Goal: Task Accomplishment & Management: Manage account settings

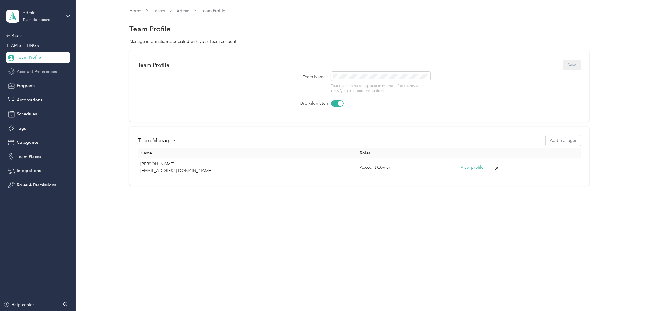
click at [29, 72] on span "Account Preferences" at bounding box center [37, 72] width 40 height 6
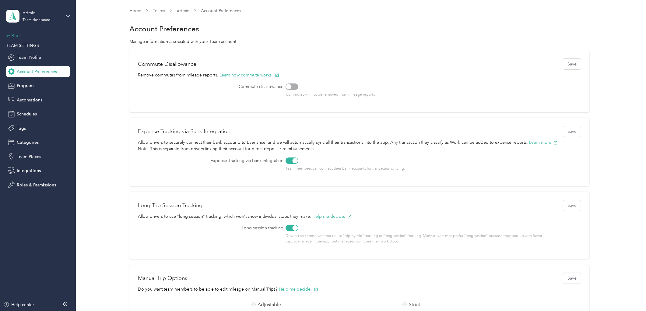
click at [13, 37] on div "Back" at bounding box center [36, 35] width 61 height 7
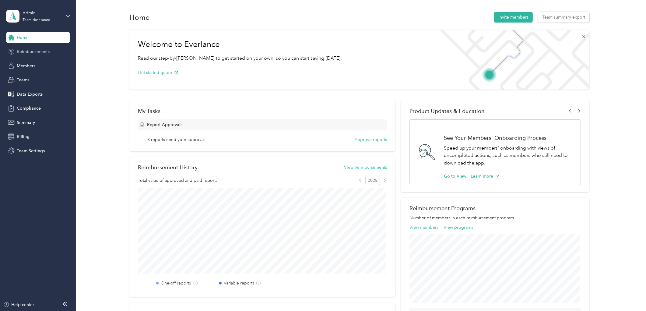
click at [34, 53] on span "Reimbursements" at bounding box center [33, 51] width 33 height 6
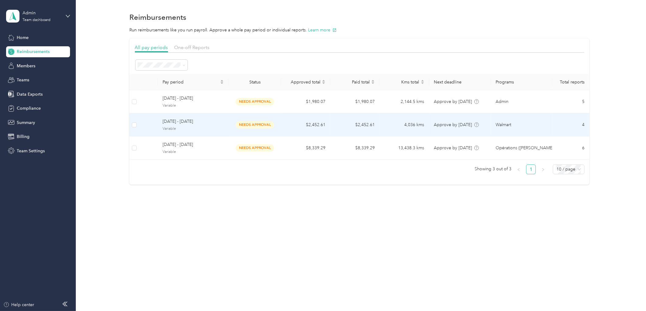
click at [232, 103] on td "needs approval" at bounding box center [255, 101] width 52 height 23
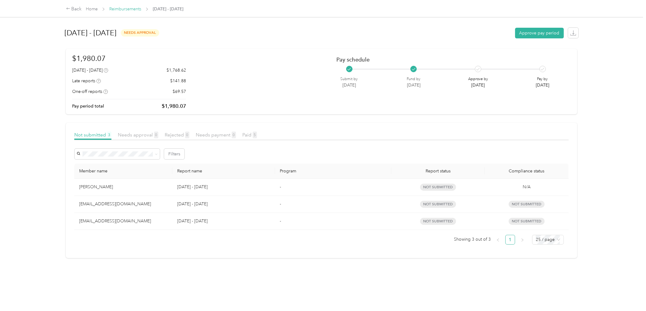
click at [128, 7] on link "Reimbursements" at bounding box center [125, 8] width 32 height 5
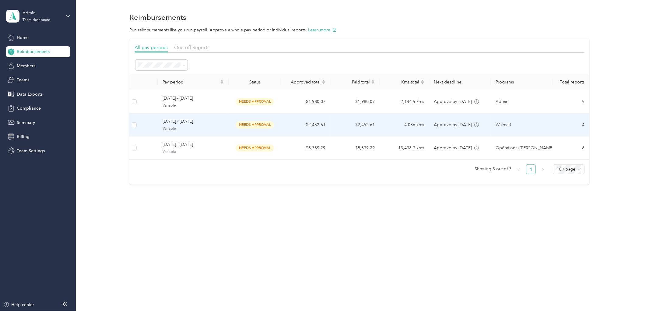
click at [181, 133] on td "[DATE] - [DATE] Variable" at bounding box center [193, 124] width 71 height 23
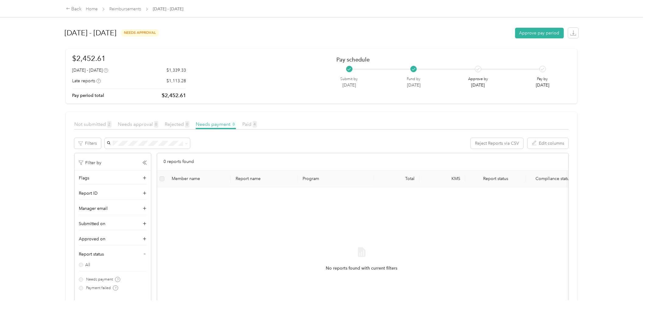
click at [98, 127] on div "Not submitted 2" at bounding box center [92, 125] width 37 height 8
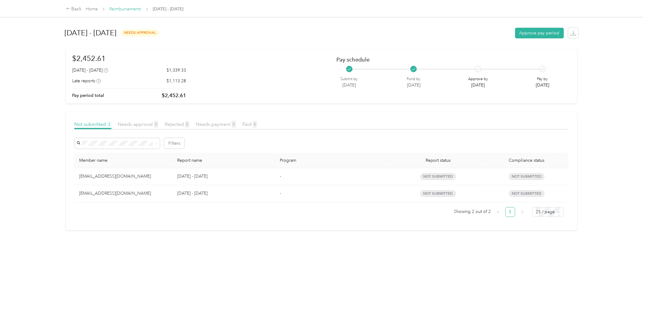
click at [127, 8] on link "Reimbursements" at bounding box center [125, 8] width 32 height 5
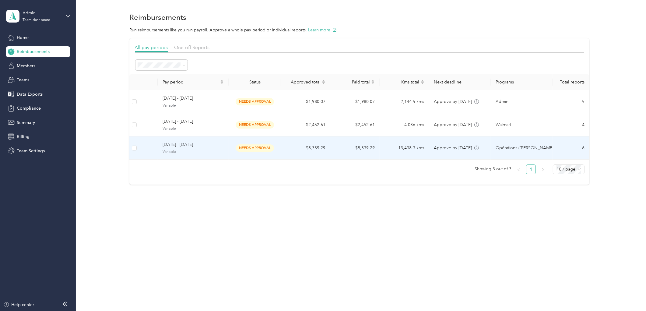
click at [175, 151] on span "Variable" at bounding box center [193, 151] width 61 height 5
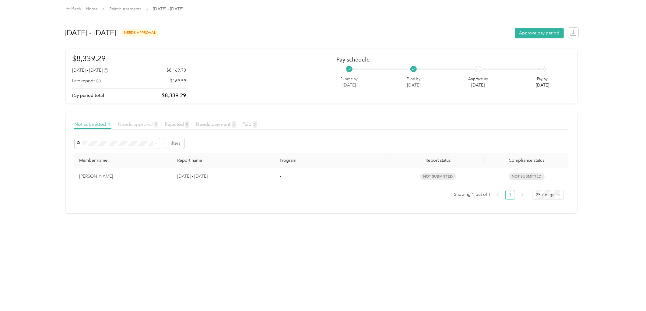
click at [140, 123] on span "Needs approval 0" at bounding box center [138, 124] width 41 height 6
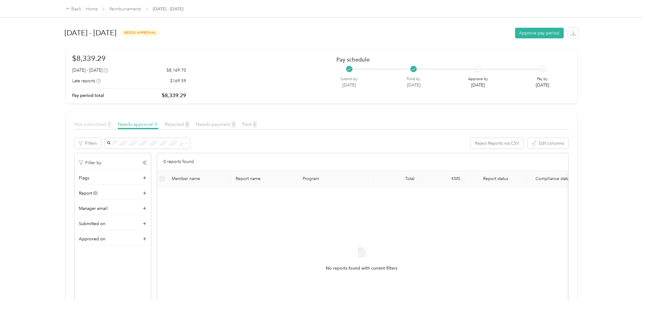
click at [105, 122] on span "Not submitted 1" at bounding box center [92, 124] width 37 height 6
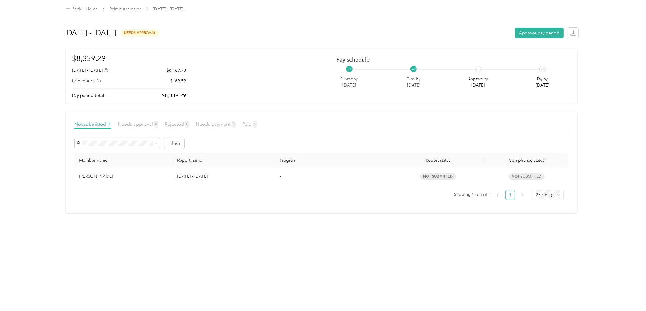
click at [133, 172] on td "[PERSON_NAME]" at bounding box center [123, 176] width 98 height 17
click at [110, 178] on div "[PERSON_NAME]" at bounding box center [123, 176] width 88 height 7
click at [134, 9] on link "Reimbursements" at bounding box center [125, 8] width 32 height 5
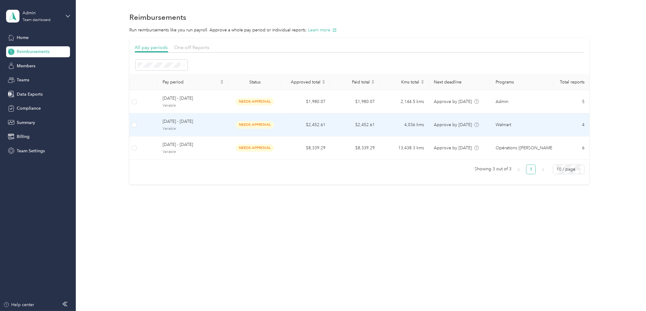
click at [191, 125] on div "[DATE] - [DATE] Variable" at bounding box center [193, 124] width 61 height 13
